Goal: Task Accomplishment & Management: Use online tool/utility

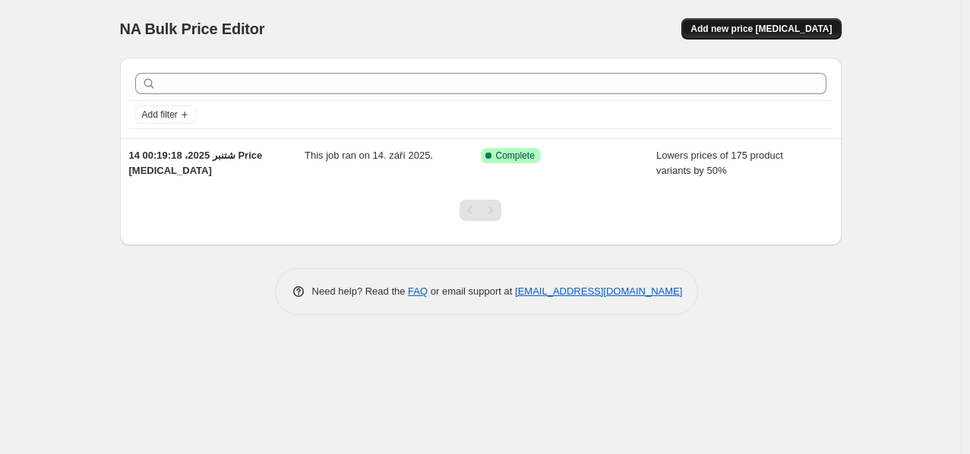
click at [793, 30] on span "Add new price change job" at bounding box center [761, 29] width 141 height 12
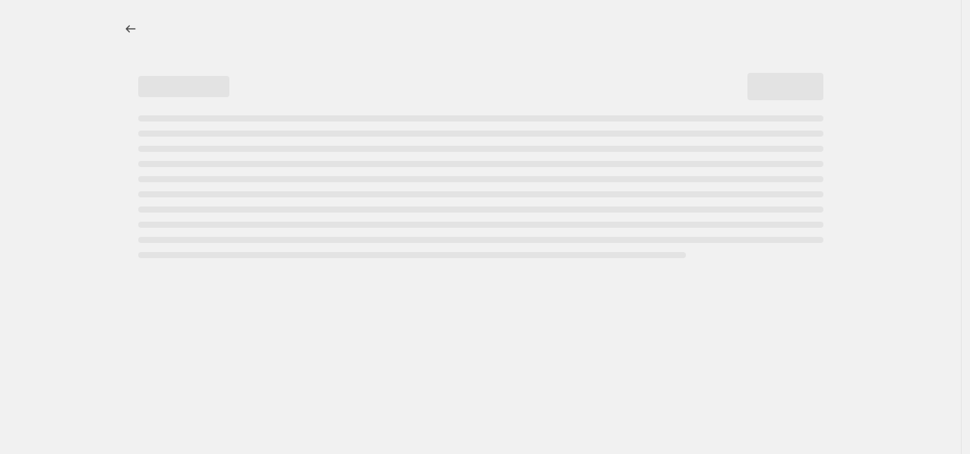
select select "percentage"
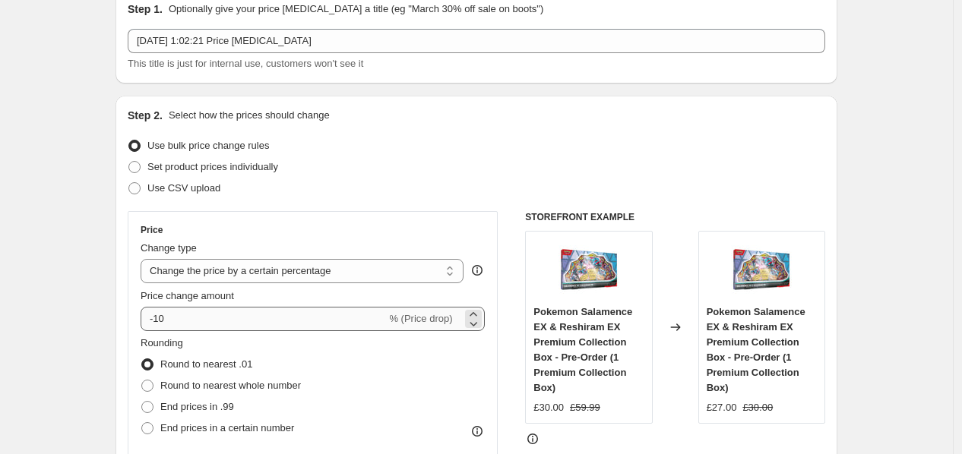
scroll to position [169, 0]
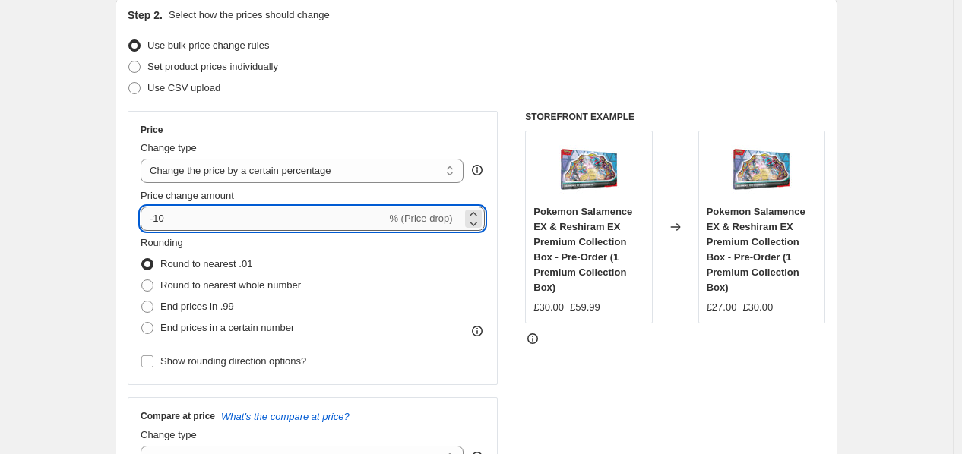
drag, startPoint x: 238, startPoint y: 217, endPoint x: 160, endPoint y: 220, distance: 78.3
click at [160, 220] on input "-10" at bounding box center [263, 219] width 245 height 24
type input "-5"
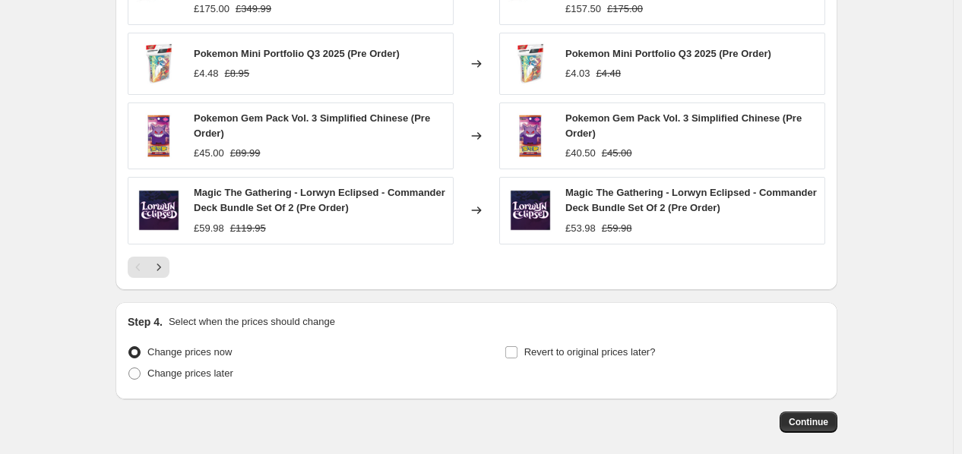
scroll to position [1115, 0]
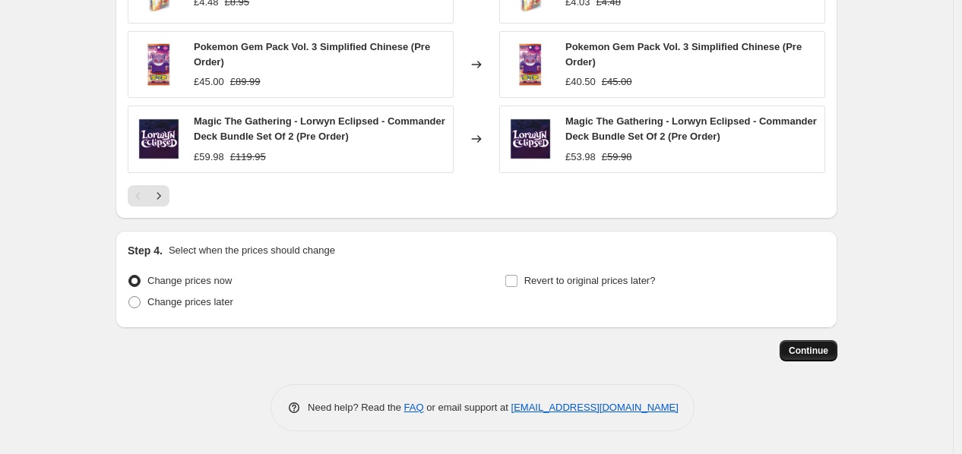
type input "-30"
click at [824, 341] on button "Continue" at bounding box center [809, 350] width 58 height 21
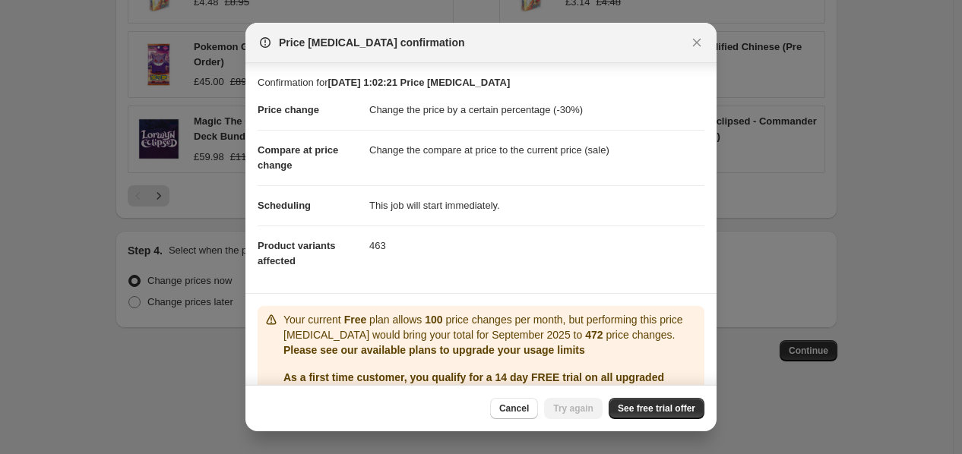
scroll to position [76, 0]
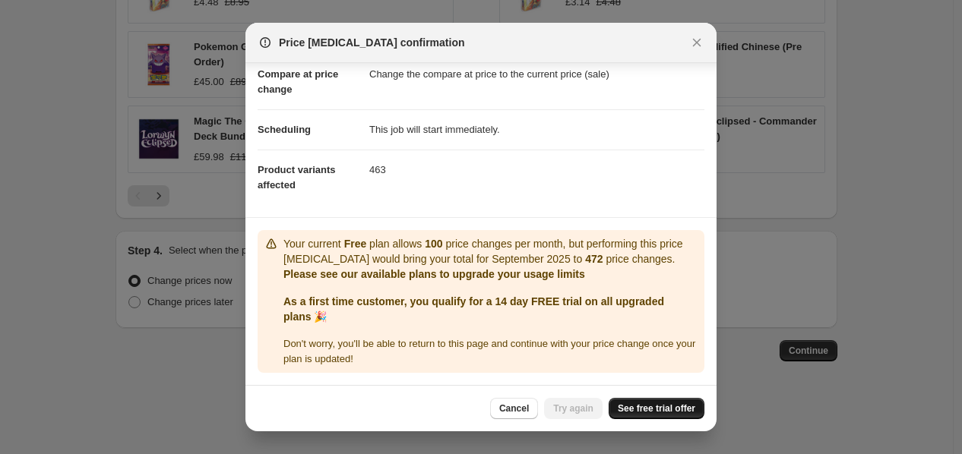
click at [673, 407] on span "See free trial offer" at bounding box center [656, 409] width 77 height 12
click at [644, 405] on span "See free trial offer" at bounding box center [656, 409] width 77 height 12
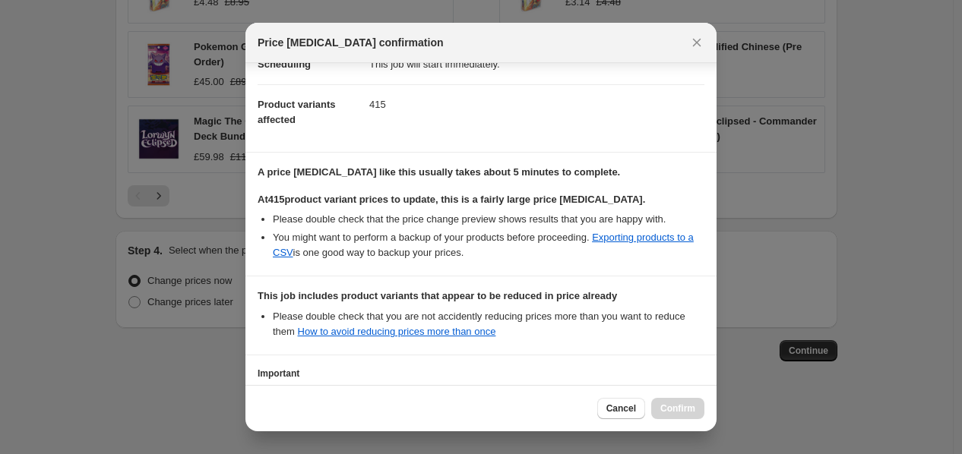
scroll to position [269, 0]
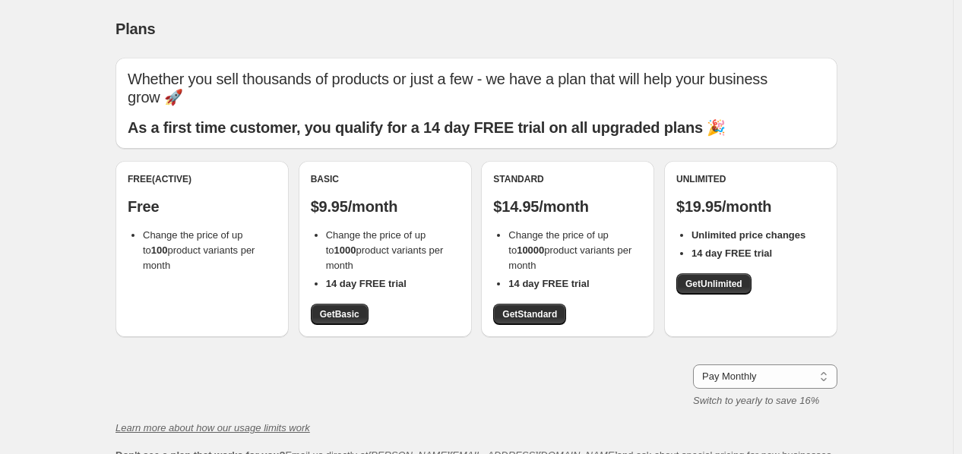
click at [223, 232] on span "Change the price of up to 100 product variants per month" at bounding box center [199, 250] width 112 height 42
click at [223, 188] on div "Free (Active) Free Change the price of up to 100 product variants per month" at bounding box center [202, 223] width 149 height 100
click at [223, 277] on div "Free (Active) Free Change the price of up to 100 product variants per month" at bounding box center [201, 249] width 173 height 176
click at [163, 213] on p "Free" at bounding box center [202, 207] width 149 height 18
click at [357, 312] on span "Get Basic" at bounding box center [340, 314] width 40 height 12
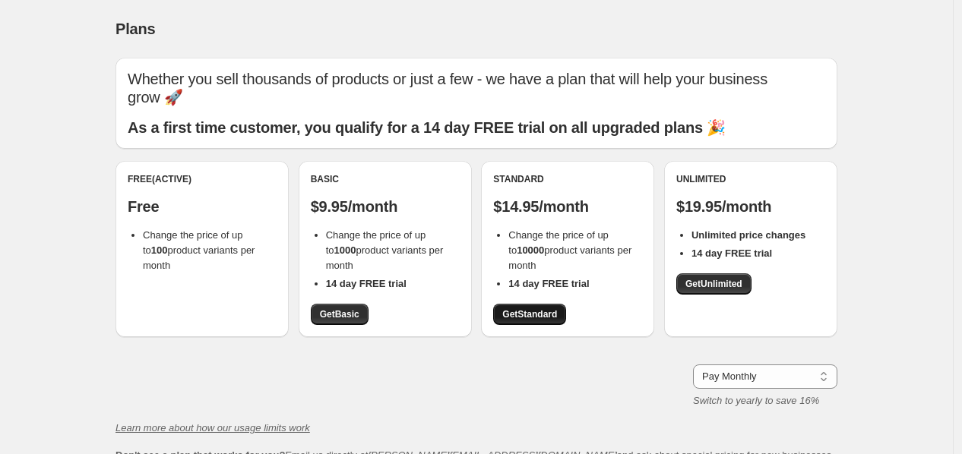
click at [536, 312] on span "Get Standard" at bounding box center [529, 314] width 55 height 12
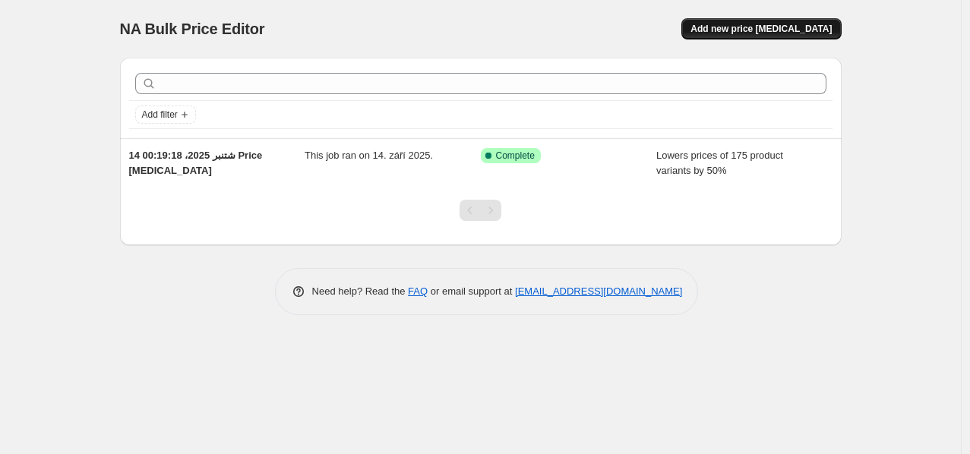
click at [788, 24] on span "Add new price [MEDICAL_DATA]" at bounding box center [761, 29] width 141 height 12
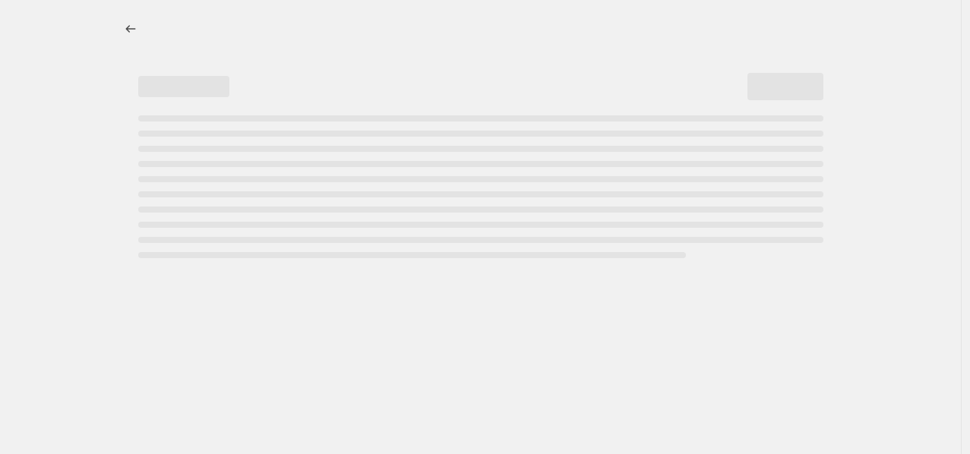
select select "percentage"
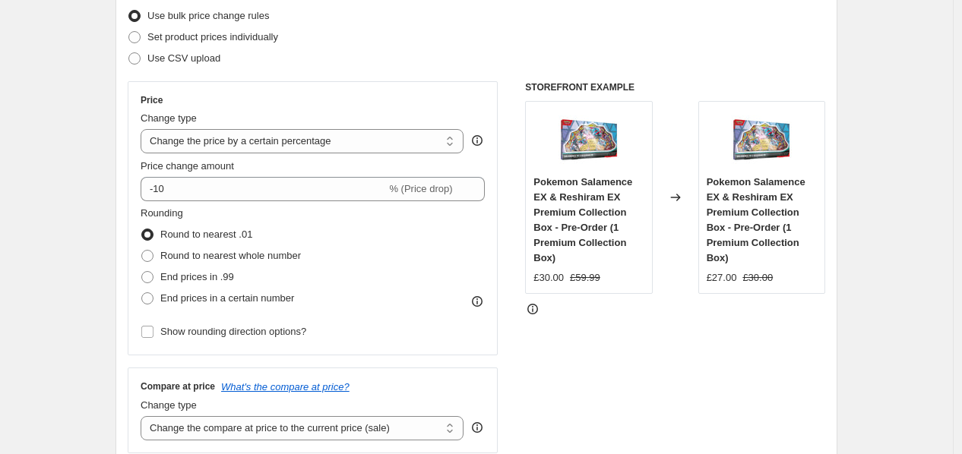
scroll to position [253, 0]
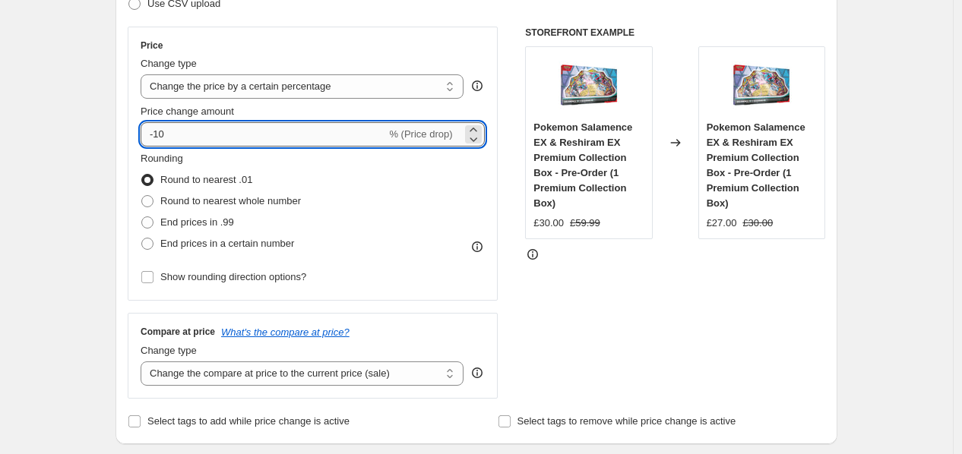
drag, startPoint x: 225, startPoint y: 138, endPoint x: 162, endPoint y: 138, distance: 63.1
click at [162, 138] on input "-10" at bounding box center [263, 134] width 245 height 24
type input "-1"
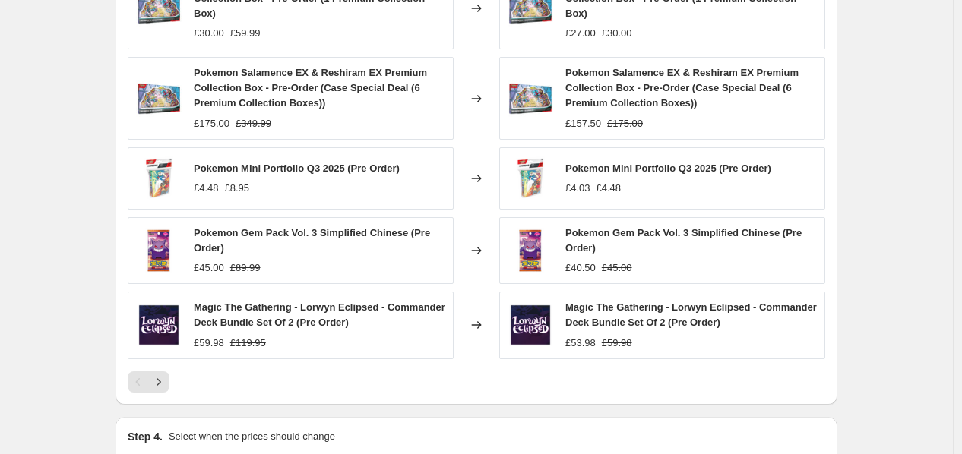
scroll to position [1115, 0]
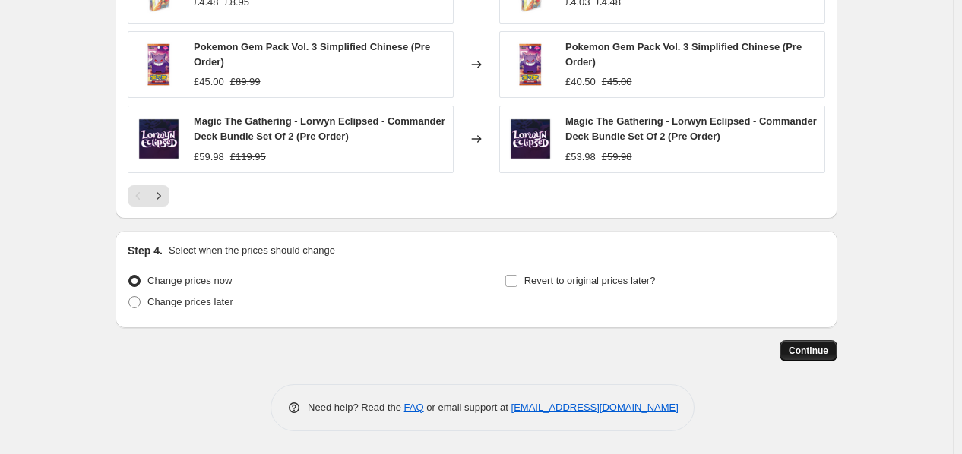
type input "-30"
click at [824, 352] on span "Continue" at bounding box center [809, 351] width 40 height 12
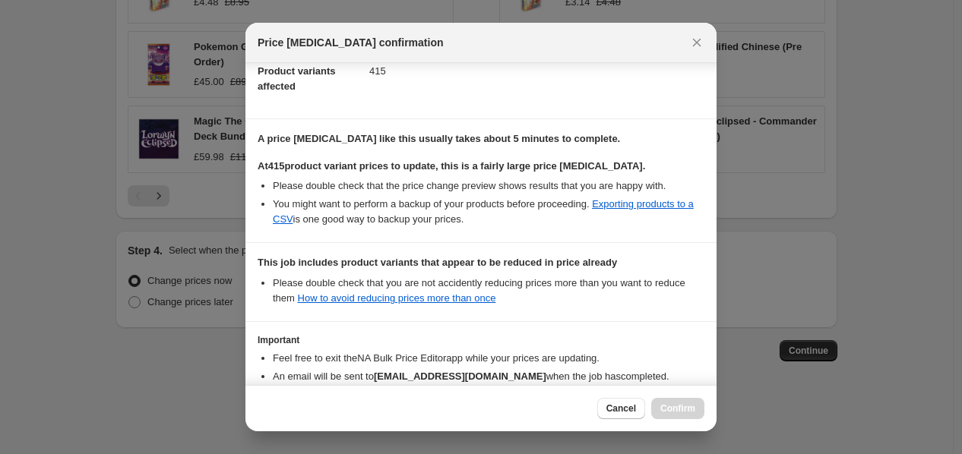
scroll to position [269, 0]
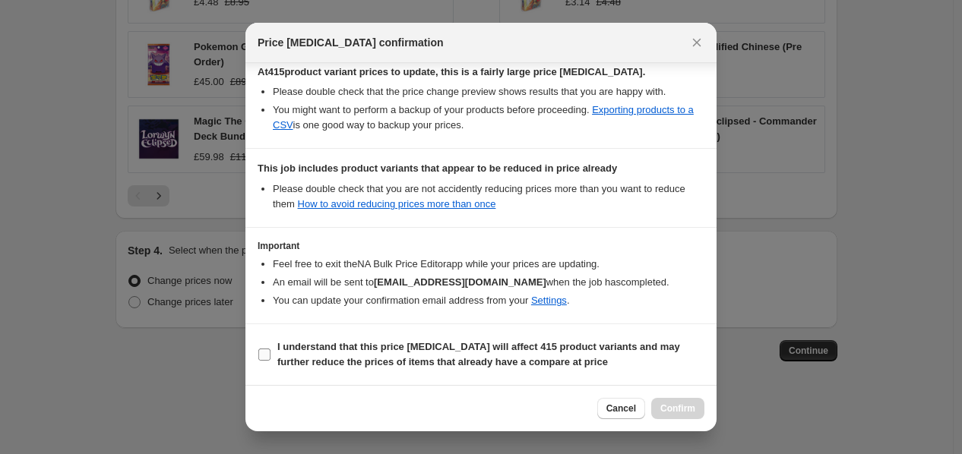
drag, startPoint x: 336, startPoint y: 364, endPoint x: 343, endPoint y: 365, distance: 7.6
click at [337, 363] on b "I understand that this price [MEDICAL_DATA] will affect 415 product variants an…" at bounding box center [478, 354] width 403 height 27
click at [270, 361] on input "I understand that this price [MEDICAL_DATA] will affect 415 product variants an…" at bounding box center [264, 355] width 12 height 12
checkbox input "true"
click at [684, 411] on span "Confirm" at bounding box center [677, 409] width 35 height 12
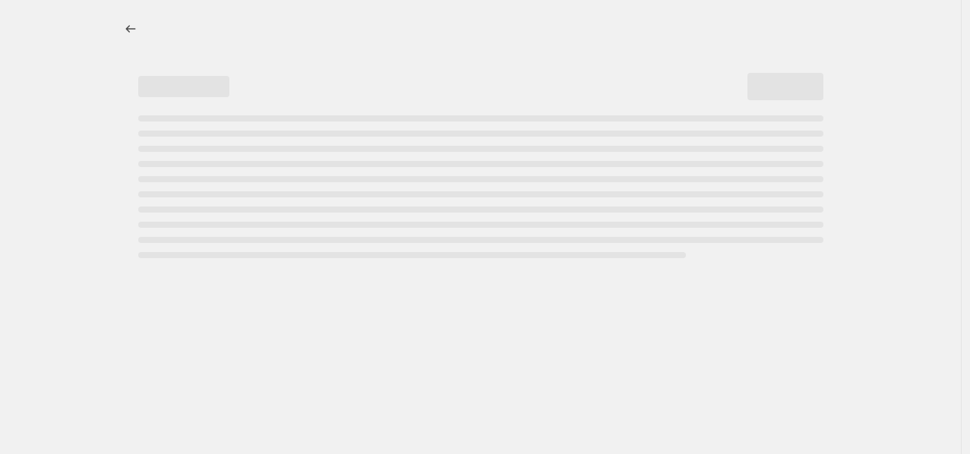
select select "percentage"
